Goal: Transaction & Acquisition: Subscribe to service/newsletter

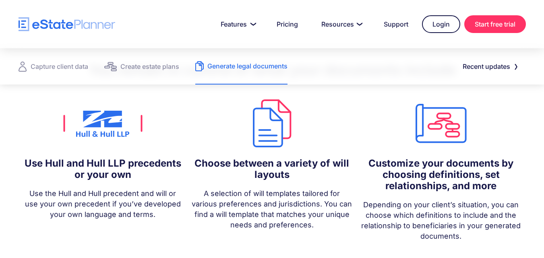
scroll to position [737, 0]
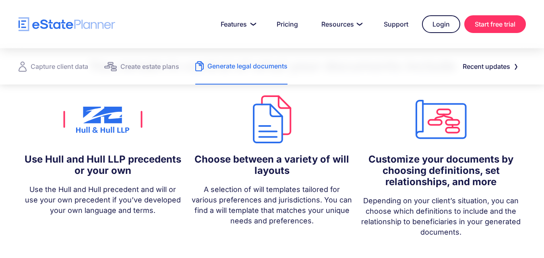
drag, startPoint x: 331, startPoint y: 194, endPoint x: 318, endPoint y: 190, distance: 13.5
click at [330, 194] on div "You remain in control of what your documents include Use Hull and Hull LLP prec…" at bounding box center [272, 147] width 544 height 249
click at [485, 22] on link "Start free trial" at bounding box center [495, 24] width 62 height 18
click at [287, 26] on link "Pricing" at bounding box center [287, 24] width 41 height 16
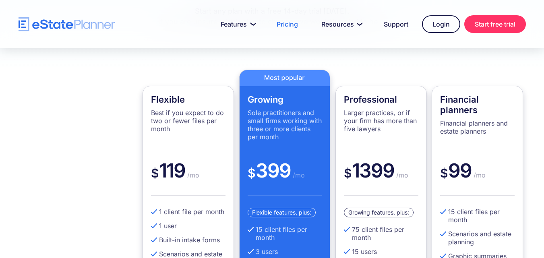
scroll to position [154, 0]
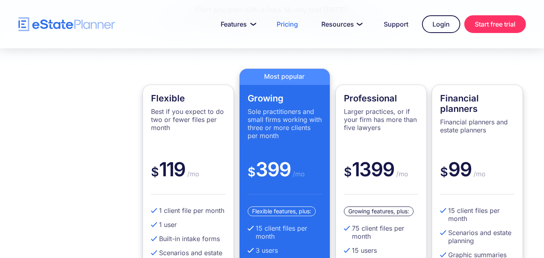
click at [219, 64] on div "Flexible Best if you expect to do two or fewer files per month $ 119 /mo 1 clie…" at bounding box center [272, 225] width 544 height 374
